Goal: Information Seeking & Learning: Learn about a topic

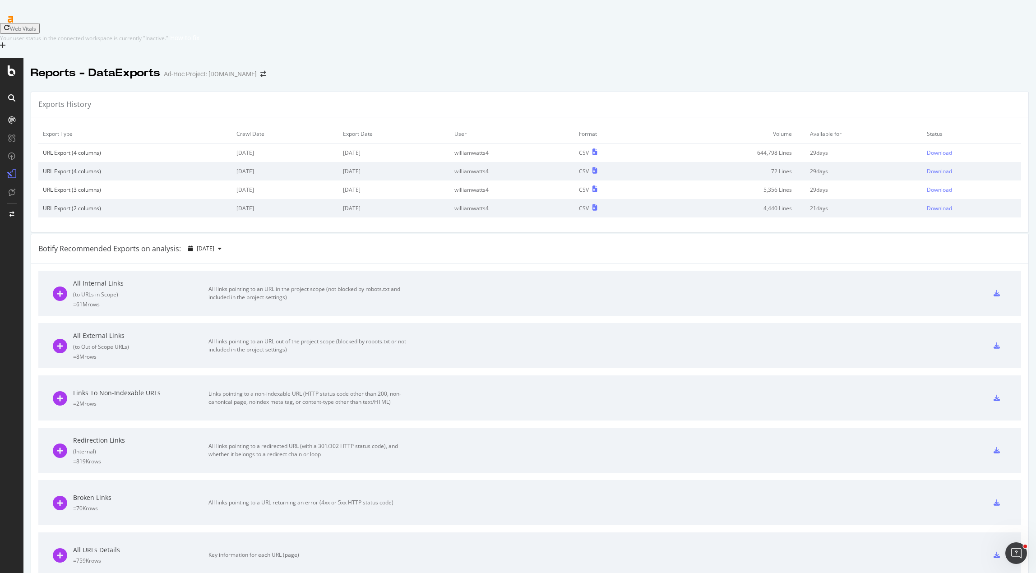
click at [361, 58] on div "Reports - DataExports Ad-Hoc Project: [DOMAIN_NAME]" at bounding box center [529, 69] width 1012 height 23
click at [57, 100] on div "SiteCrawler" at bounding box center [49, 99] width 32 height 9
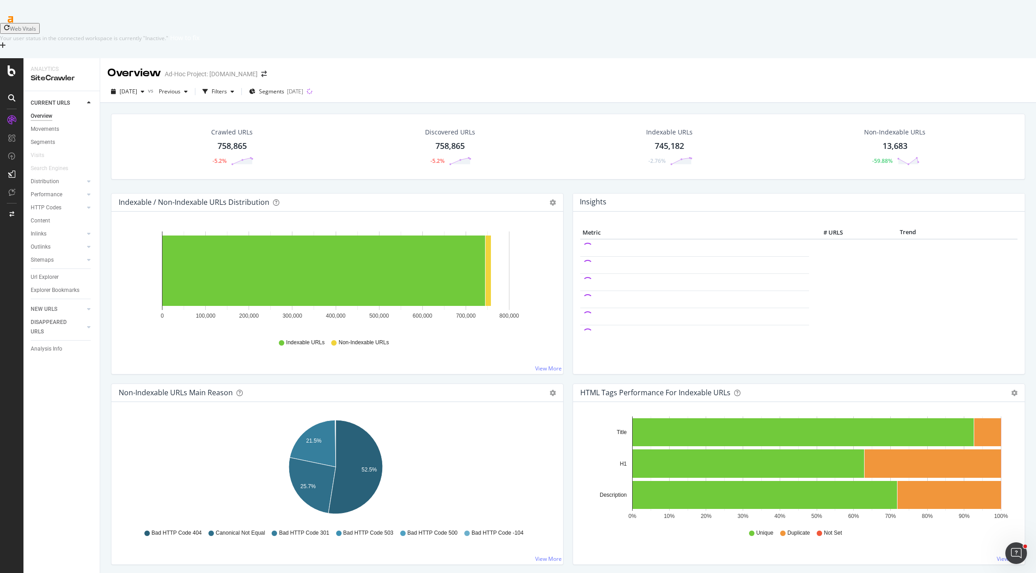
click at [565, 145] on div "Crawled URLs 758,865 -5.2% Discovered URLs 758,865 -5.2% Indexable URLs 745,182…" at bounding box center [567, 153] width 923 height 79
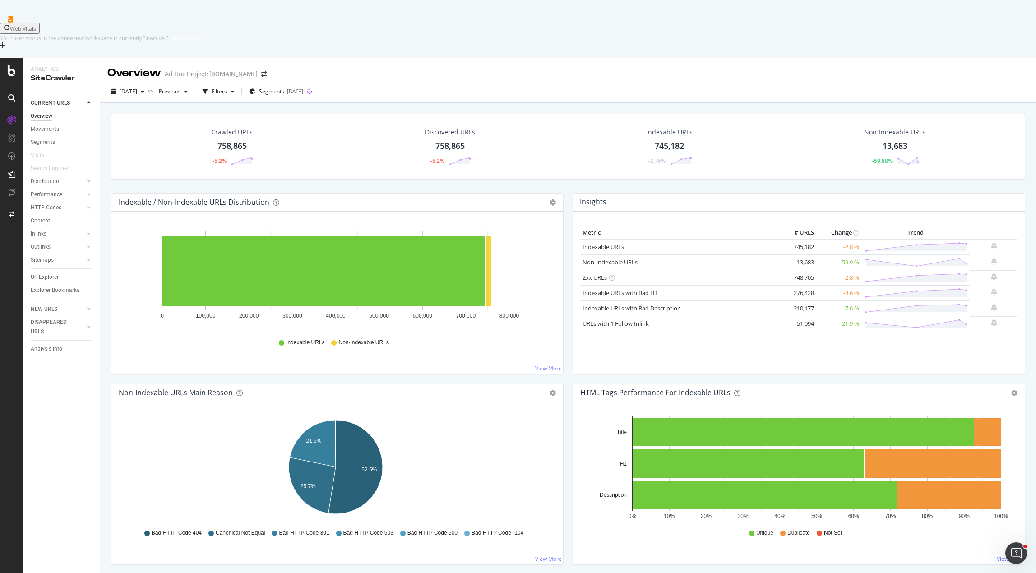
drag, startPoint x: 105, startPoint y: 154, endPoint x: 140, endPoint y: 163, distance: 36.3
click at [107, 156] on div "Crawled URLs 758,865 -5.2% Discovered URLs 758,865 -5.2% Indexable URLs 745,182…" at bounding box center [568, 389] width 936 height 573
click at [481, 144] on div "Crawled URLs 758,865 -5.2% Discovered URLs 758,865 -5.2% Indexable URLs 745,182…" at bounding box center [567, 153] width 923 height 79
click at [40, 138] on div "Segments" at bounding box center [43, 142] width 24 height 9
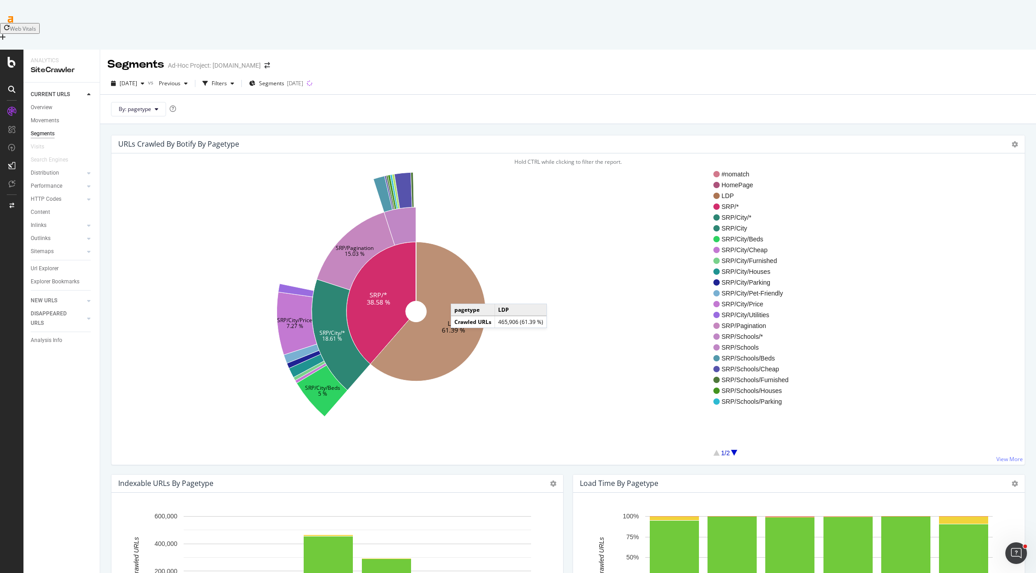
click at [453, 261] on icon at bounding box center [428, 311] width 116 height 139
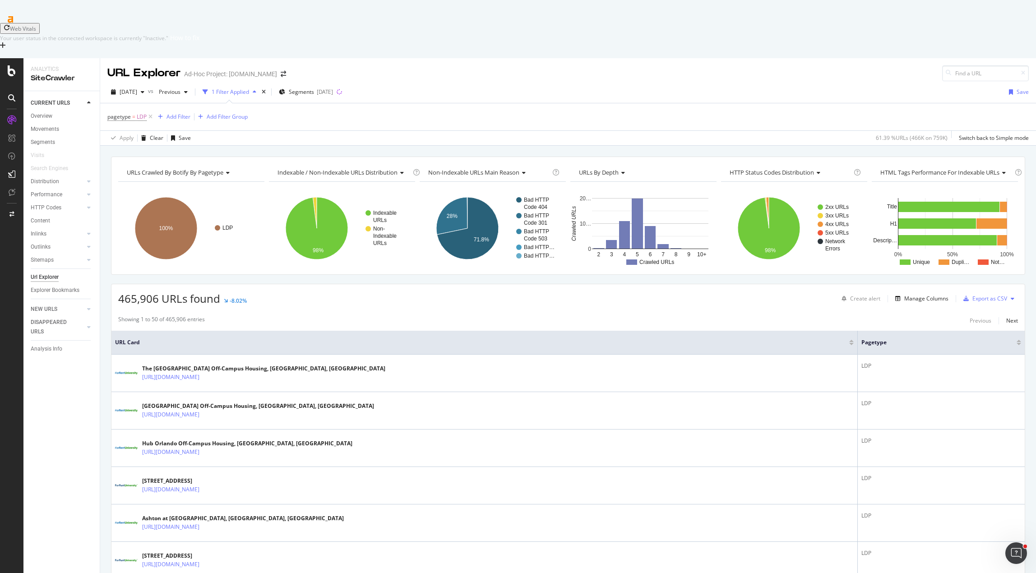
click at [582, 103] on div "pagetype = LDP Add Filter Add Filter Group" at bounding box center [567, 116] width 921 height 27
click at [151, 112] on icon at bounding box center [151, 116] width 8 height 9
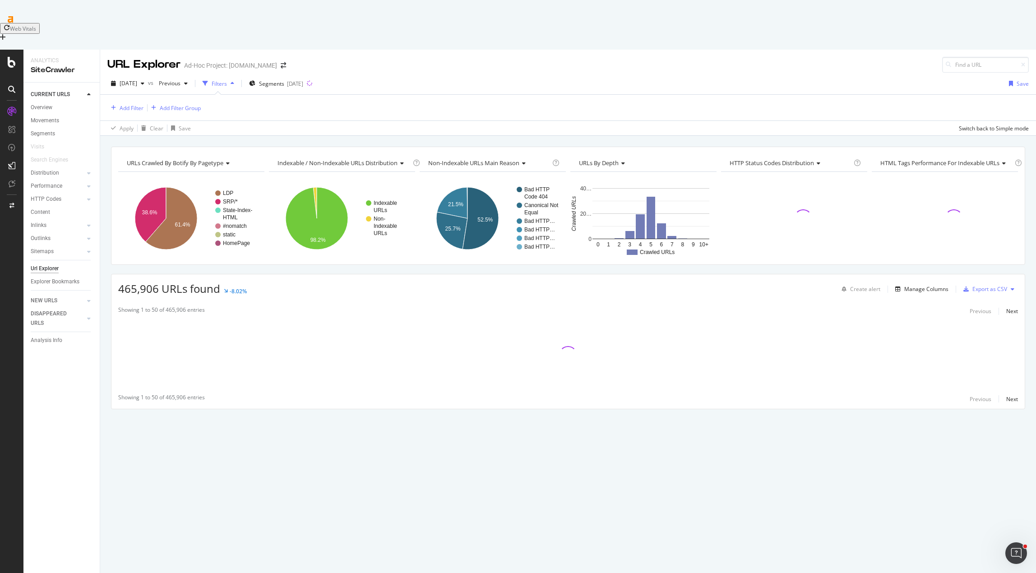
drag, startPoint x: 504, startPoint y: 42, endPoint x: 517, endPoint y: 40, distance: 13.3
click at [507, 73] on div "[DATE] vs Previous Filters Segments [DATE] Save Add Filter Add Filter Group App…" at bounding box center [568, 104] width 936 height 63
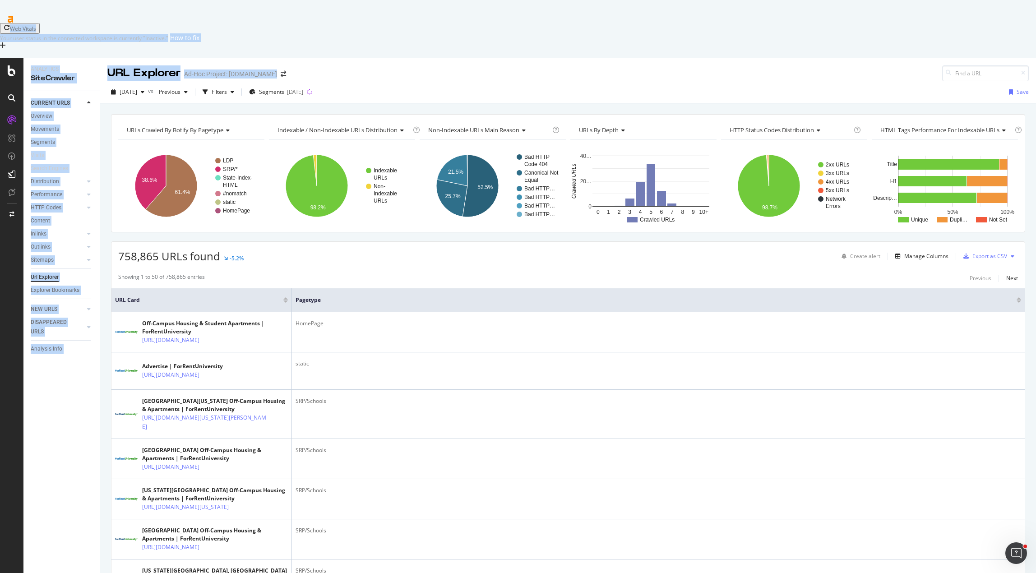
click at [558, 0] on html "Web Vitals Your user status in the connected workspace is currently "Inactive."…" at bounding box center [518, 286] width 1036 height 573
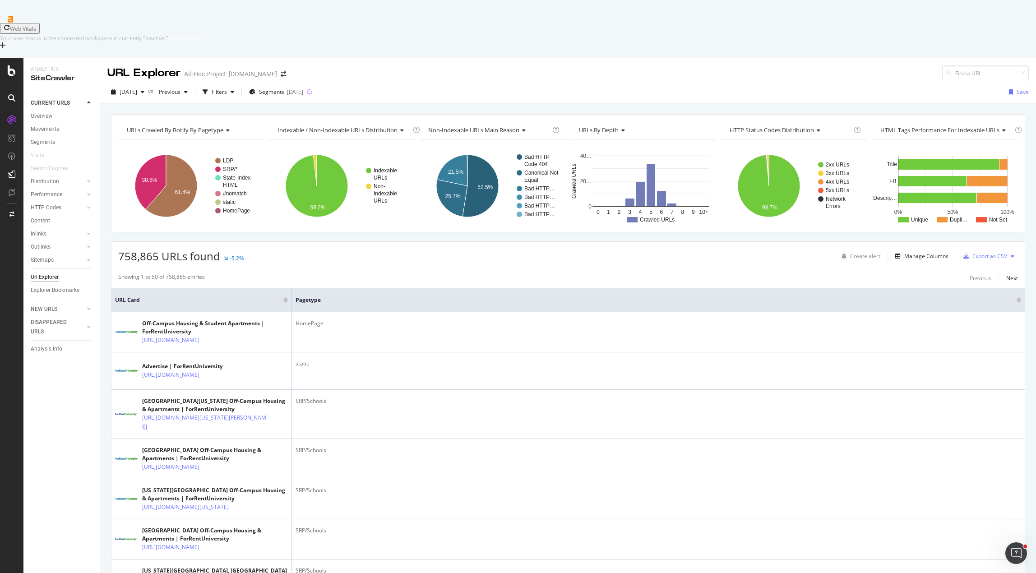
click at [435, 81] on div "[DATE] vs Previous Filters Segments [DATE] Save" at bounding box center [568, 92] width 936 height 22
click at [337, 242] on div "758,865 URLs found -5.2% Create alert Manage Columns Export as CSV" at bounding box center [567, 253] width 913 height 22
click at [310, 103] on div "URLs Crawled By Botify By pagetype Chart (by Value) Table Expand Export as CSV …" at bounding box center [568, 114] width 936 height 22
click at [365, 103] on div "URLs Crawled By Botify By pagetype Chart (by Value) Table Expand Export as CSV …" at bounding box center [568, 114] width 936 height 22
click at [808, 81] on div "[DATE] vs Previous Filters Segments [DATE] Save" at bounding box center [568, 92] width 936 height 22
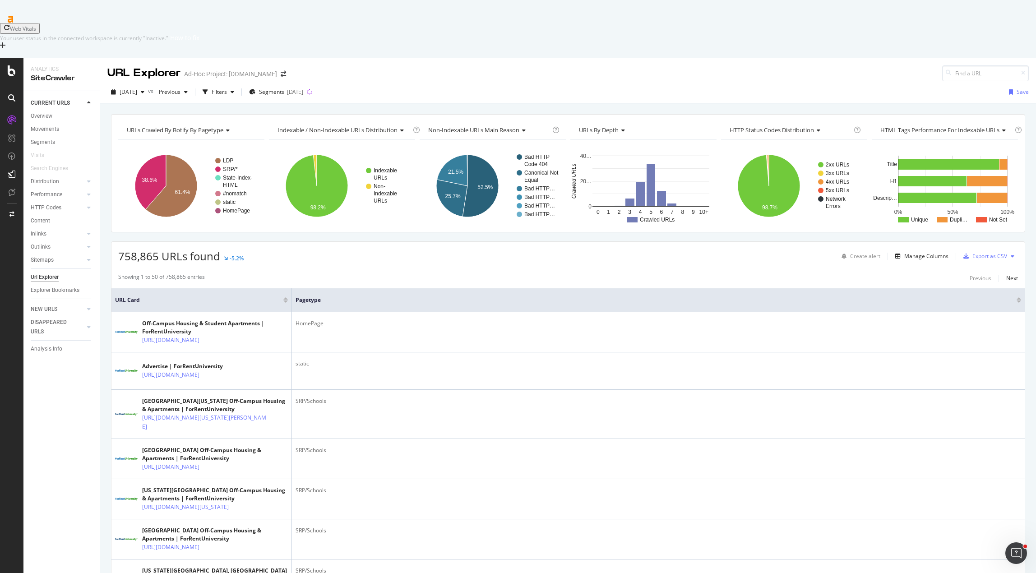
click at [446, 58] on div "URL Explorer Ad-Hoc Project: [DOMAIN_NAME]" at bounding box center [568, 69] width 936 height 23
